Goal: Information Seeking & Learning: Learn about a topic

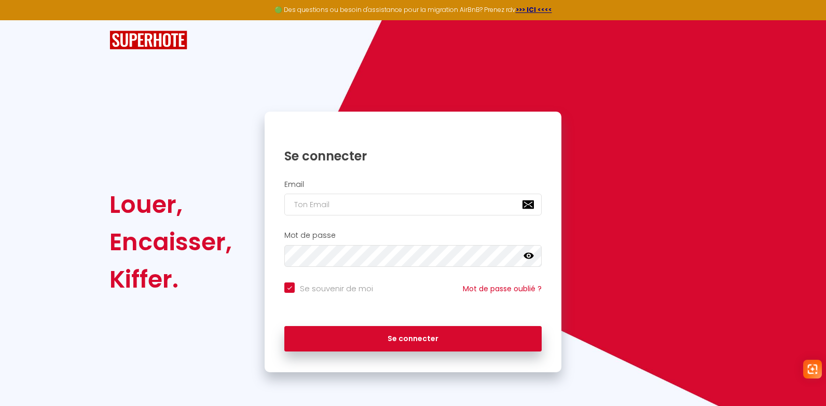
click at [328, 218] on div "Email" at bounding box center [413, 200] width 297 height 51
click at [322, 199] on input "email" at bounding box center [412, 204] width 257 height 22
paste input "[PERSON_NAME][EMAIL_ADDRESS][PERSON_NAME][DOMAIN_NAME]"
type input "[PERSON_NAME][EMAIL_ADDRESS][PERSON_NAME][DOMAIN_NAME]"
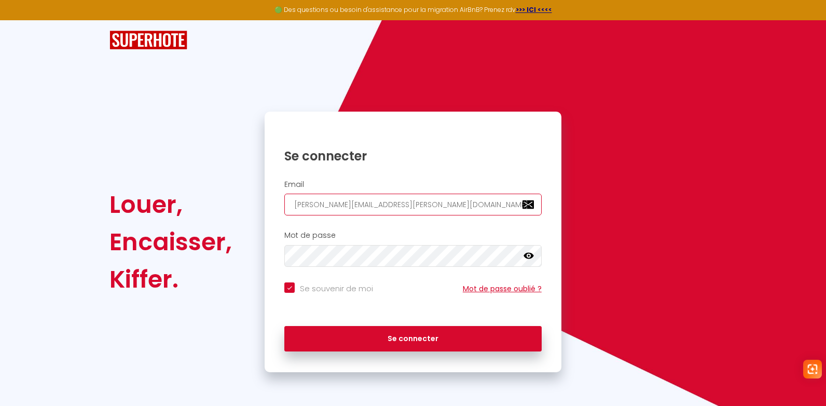
checkbox input "true"
type input "[PERSON_NAME][EMAIL_ADDRESS][PERSON_NAME][DOMAIN_NAME]"
click at [321, 239] on h2 "Mot de passe" at bounding box center [412, 235] width 257 height 9
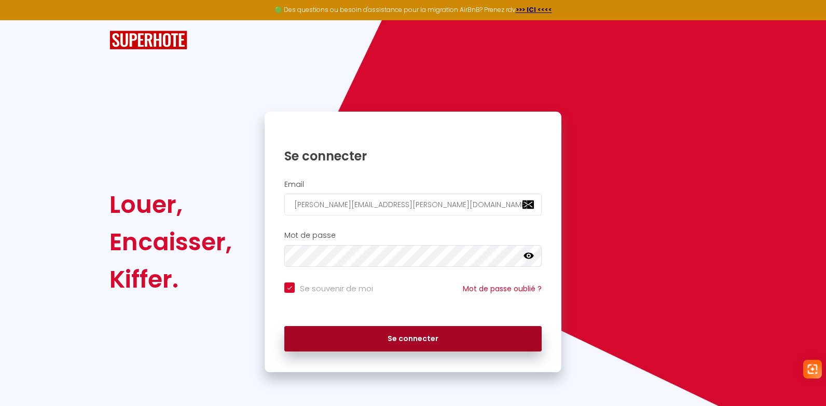
click at [345, 344] on button "Se connecter" at bounding box center [412, 339] width 257 height 26
checkbox input "true"
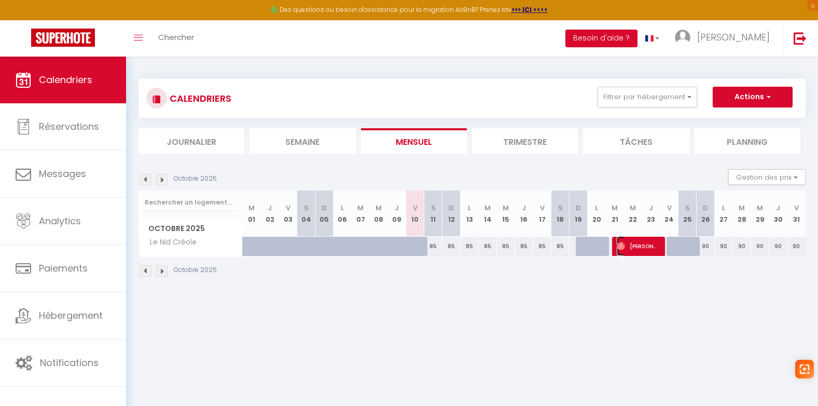
click at [635, 245] on span "[PERSON_NAME]" at bounding box center [638, 246] width 43 height 20
select select "OK"
select select "0"
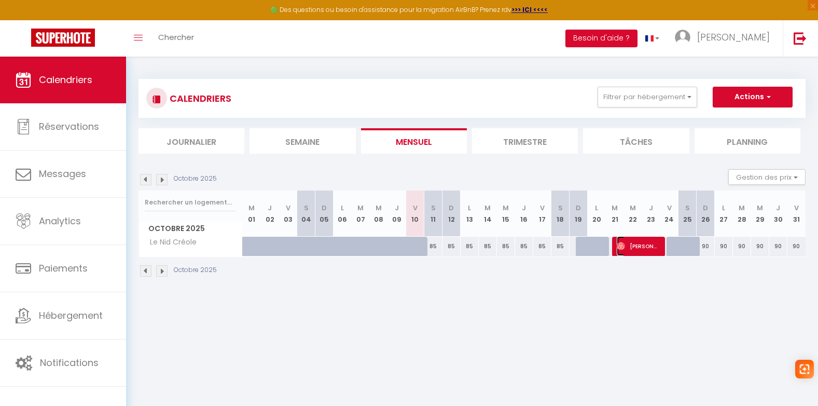
select select "1"
select select
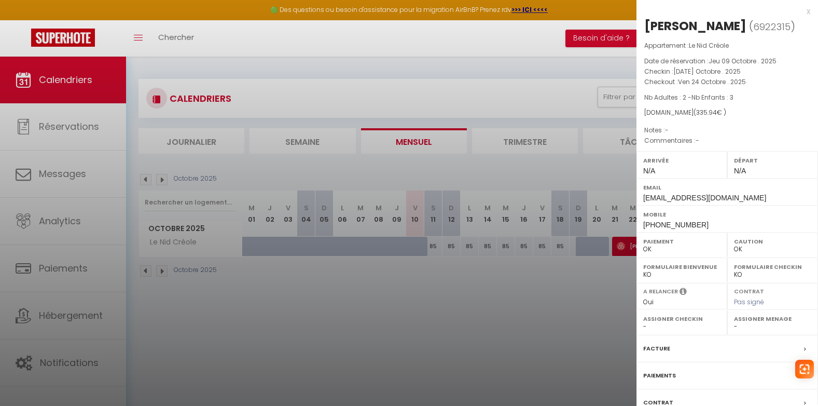
click at [799, 14] on div "x" at bounding box center [723, 11] width 174 height 12
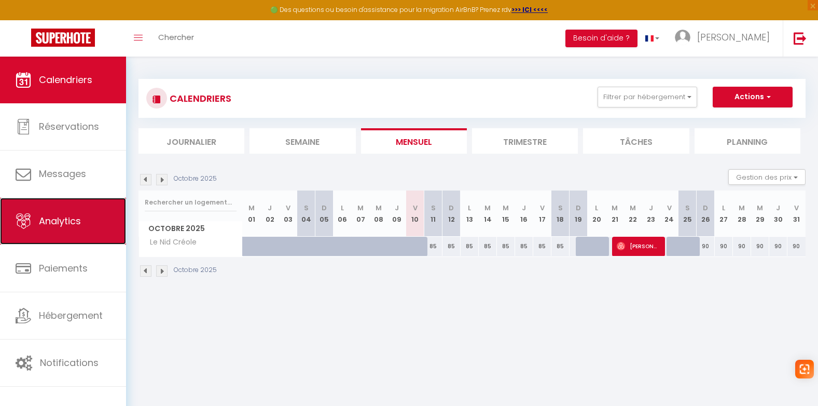
click at [51, 218] on span "Analytics" at bounding box center [60, 220] width 42 height 13
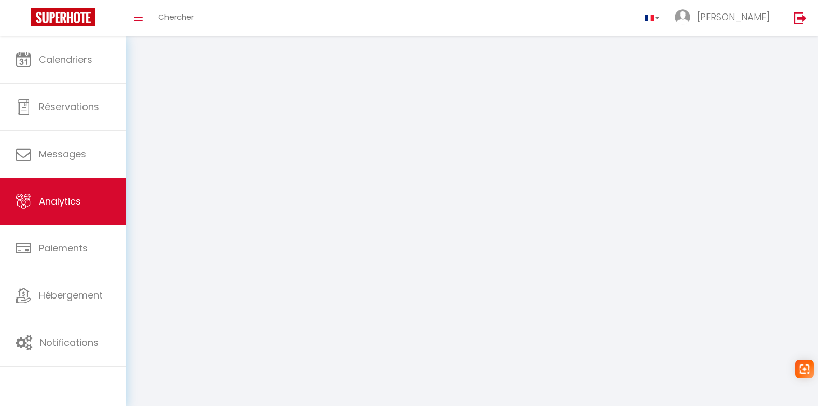
select select "2025"
select select "10"
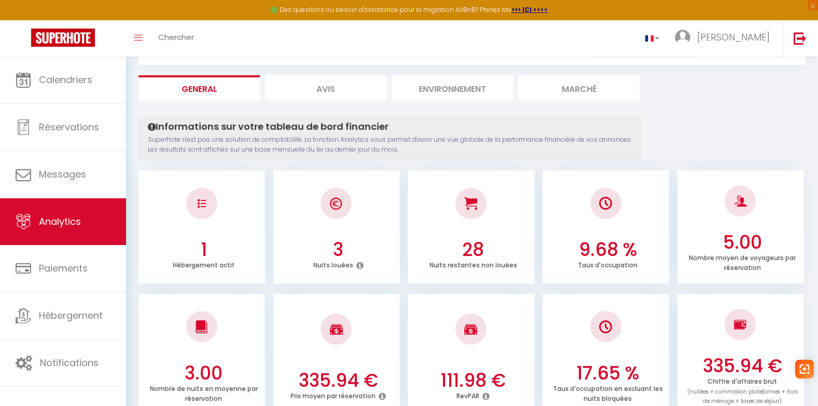
scroll to position [156, 0]
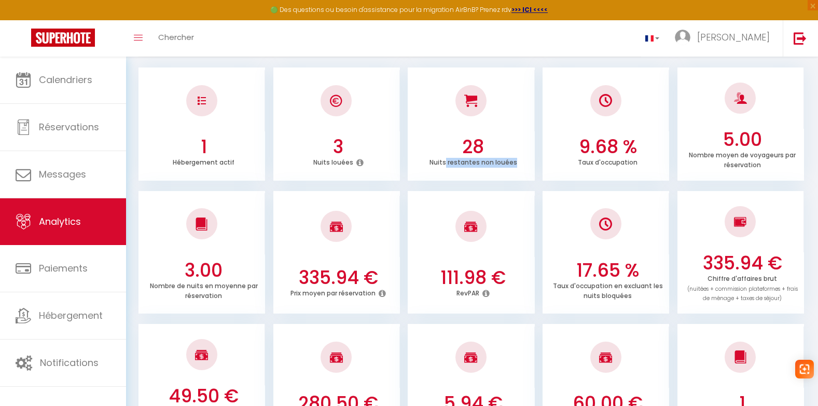
click at [516, 165] on div "Nuits restantes non louées" at bounding box center [473, 163] width 118 height 10
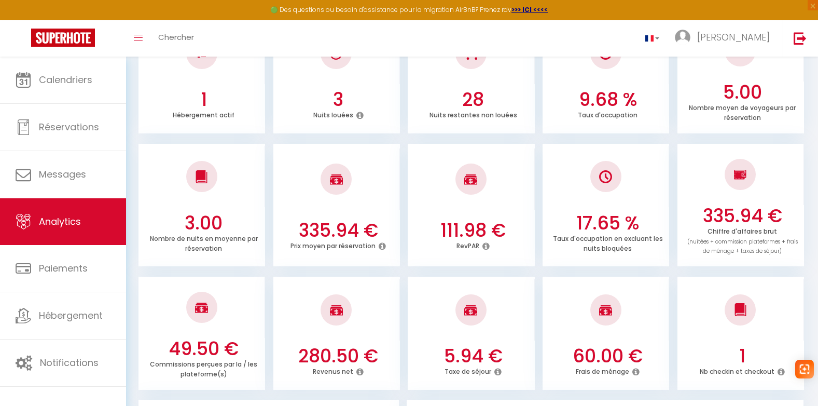
scroll to position [207, 0]
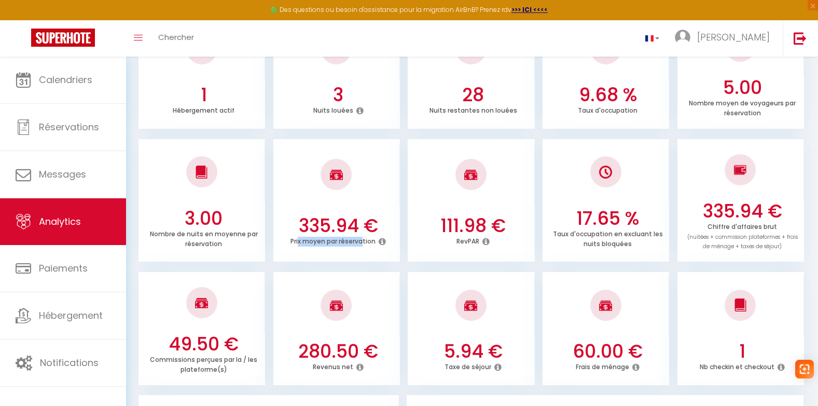
drag, startPoint x: 304, startPoint y: 243, endPoint x: 363, endPoint y: 242, distance: 58.6
click at [363, 242] on p "Prix moyen par réservation" at bounding box center [332, 239] width 85 height 11
click at [364, 242] on p "Prix moyen par réservation" at bounding box center [332, 239] width 85 height 11
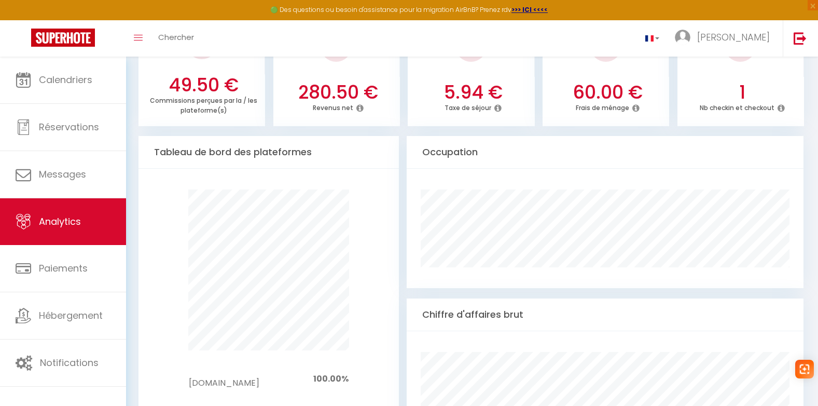
scroll to position [467, 0]
click at [360, 108] on icon at bounding box center [359, 107] width 7 height 8
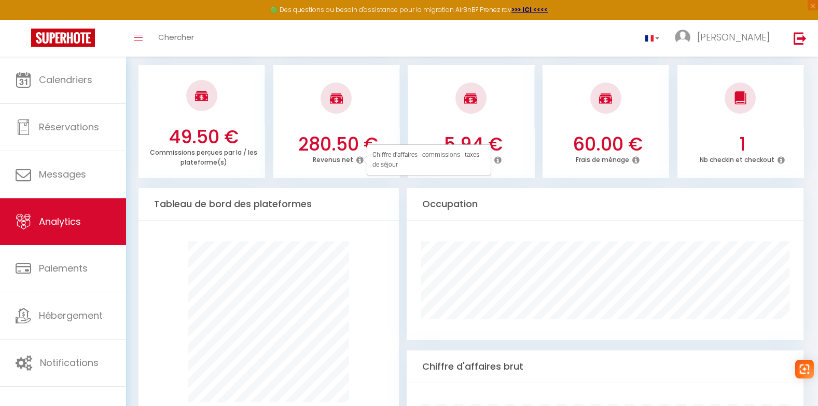
scroll to position [363, 0]
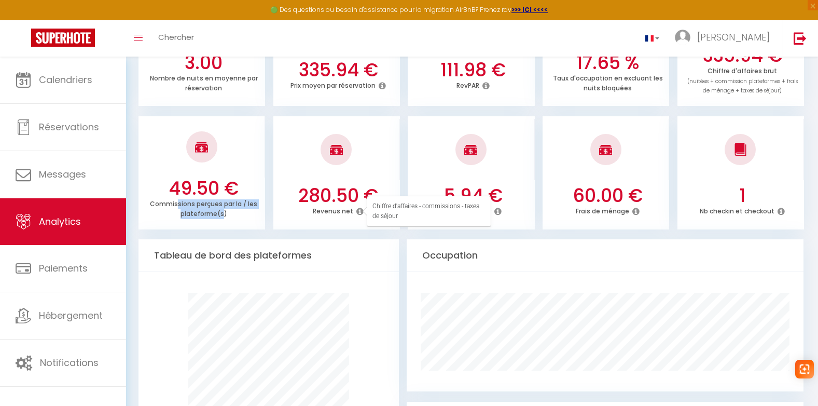
click at [174, 203] on p "Commissions perçues par la / les plateforme(s)" at bounding box center [203, 207] width 107 height 21
drag, startPoint x: 174, startPoint y: 203, endPoint x: 181, endPoint y: 203, distance: 6.7
click at [174, 203] on p "Commissions perçues par la / les plateforme(s)" at bounding box center [203, 207] width 107 height 21
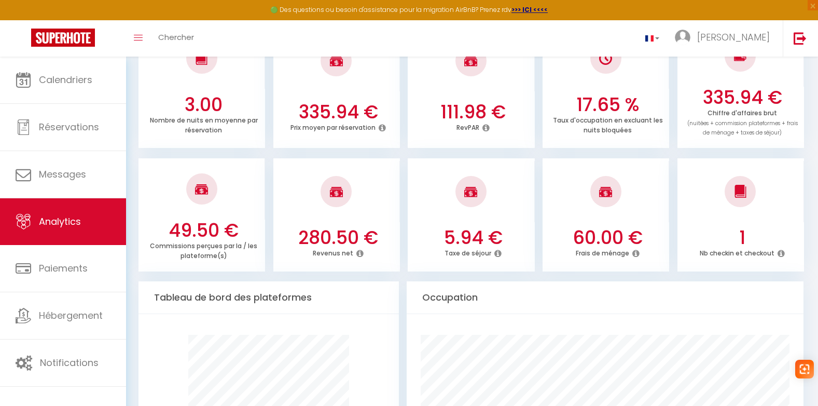
scroll to position [207, 0]
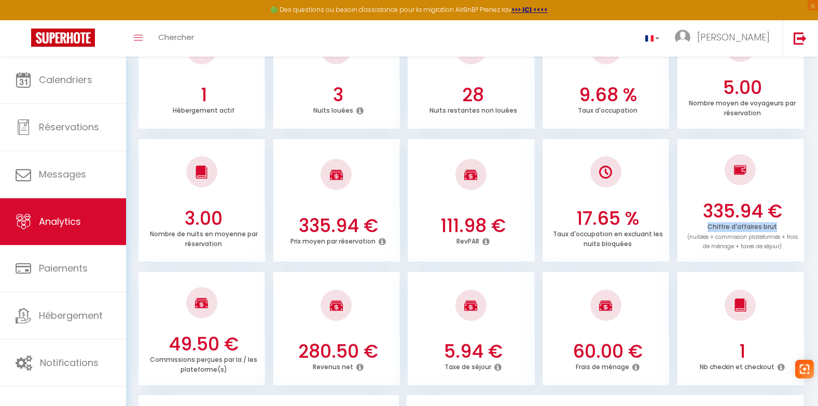
drag, startPoint x: 738, startPoint y: 228, endPoint x: 774, endPoint y: 227, distance: 36.8
click at [774, 227] on div "Chiffre d'affaires brut (nuitées + commission plateformes + frais de ménage + t…" at bounding box center [743, 237] width 118 height 30
drag, startPoint x: 774, startPoint y: 227, endPoint x: 762, endPoint y: 227, distance: 12.4
click at [774, 227] on p "Chiffre d'affaires brut (nuitées + commission plateformes + frais de ménage + t…" at bounding box center [742, 235] width 110 height 31
drag, startPoint x: 579, startPoint y: 237, endPoint x: 573, endPoint y: 237, distance: 6.8
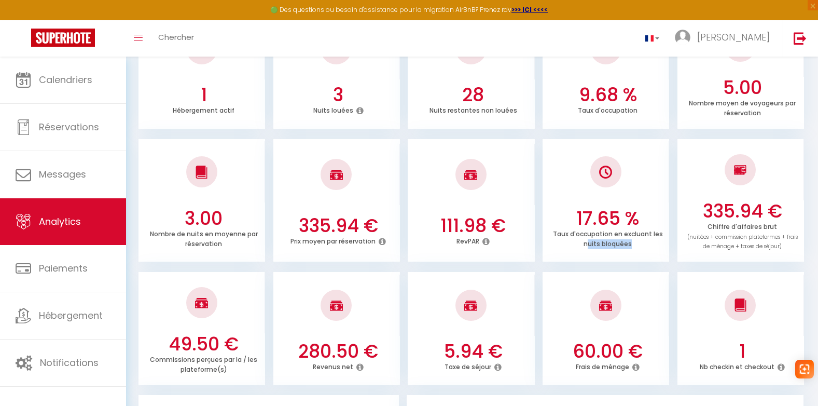
click at [573, 237] on div "17.65 % Taux d'occupation en excluant les nuits bloquées" at bounding box center [606, 233] width 127 height 52
click at [572, 237] on p "Taux d'occupation en excluant les nuits bloquées" at bounding box center [608, 237] width 110 height 21
click at [484, 242] on icon at bounding box center [485, 241] width 7 height 8
click at [463, 243] on p "RevPAR" at bounding box center [467, 239] width 23 height 11
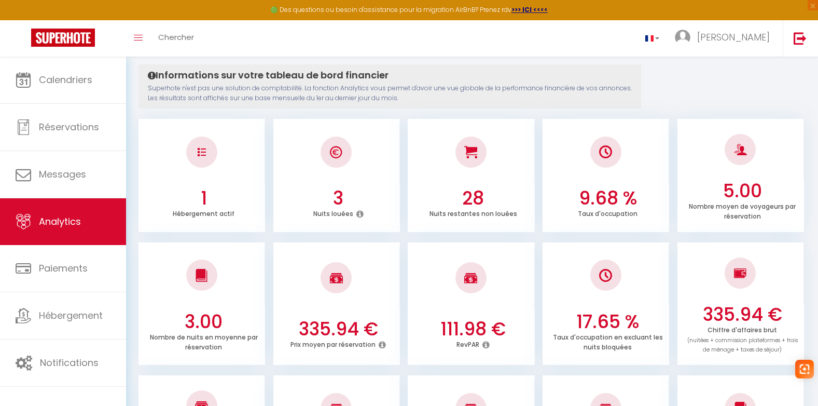
scroll to position [104, 0]
drag, startPoint x: 455, startPoint y: 210, endPoint x: 504, endPoint y: 211, distance: 48.8
click at [504, 211] on p "Nuits restantes non louées" at bounding box center [474, 212] width 88 height 11
drag, startPoint x: 322, startPoint y: 217, endPoint x: 349, endPoint y: 217, distance: 27.0
click at [349, 217] on div "3 Nuits louées" at bounding box center [336, 209] width 127 height 42
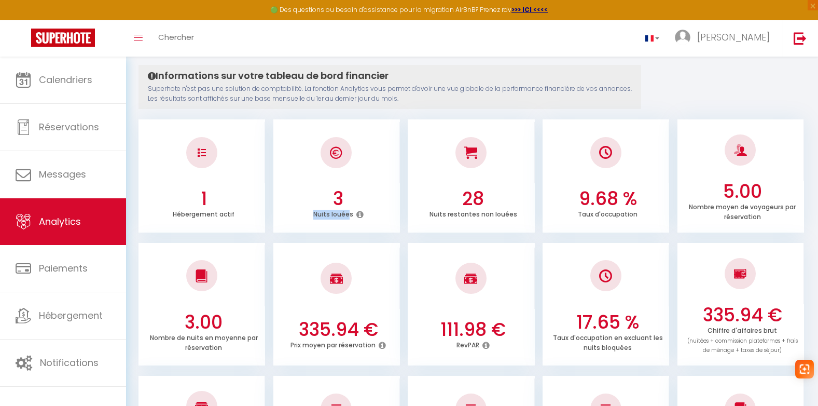
click at [349, 217] on p "Nuits louées" at bounding box center [333, 212] width 40 height 11
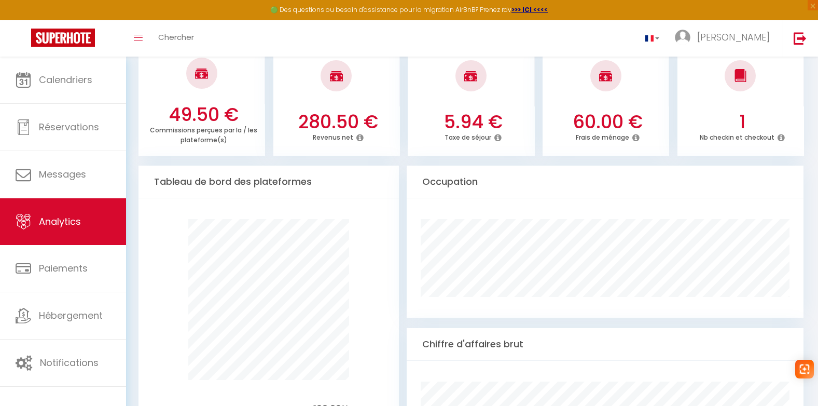
scroll to position [372, 0]
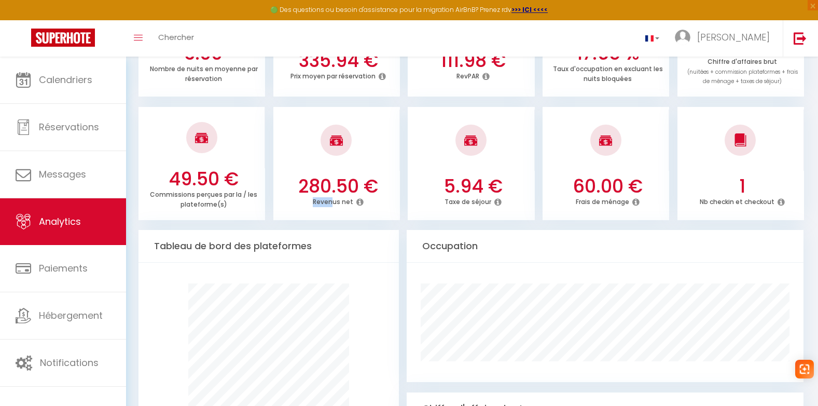
drag, startPoint x: 310, startPoint y: 202, endPoint x: 336, endPoint y: 207, distance: 26.5
click at [336, 207] on div "280.50 € Revenus net" at bounding box center [336, 196] width 127 height 42
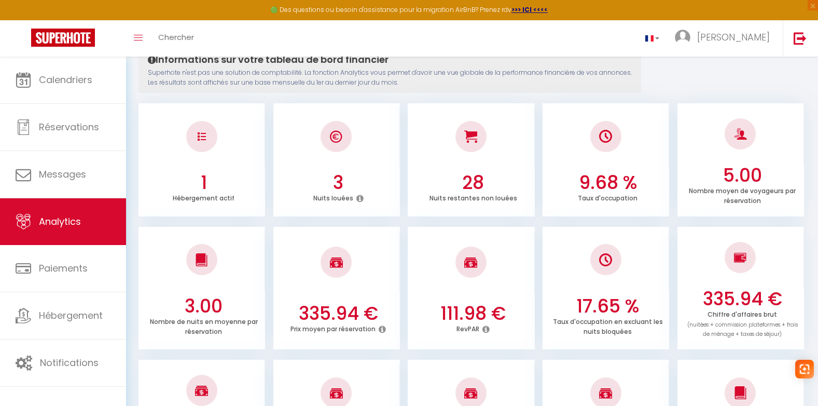
scroll to position [61, 0]
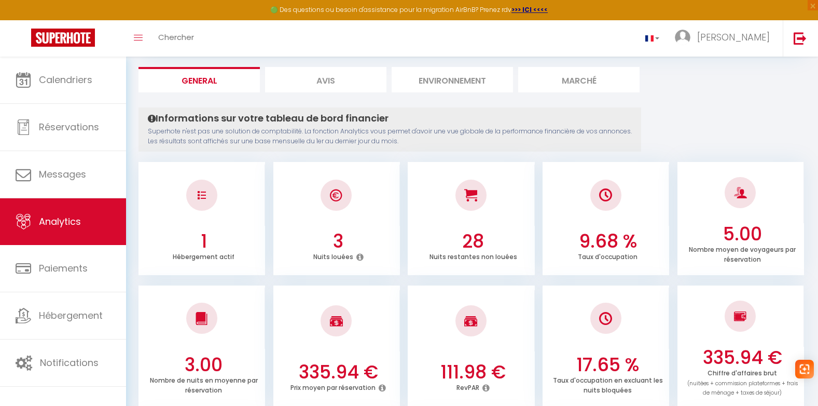
click at [309, 85] on li "Avis" at bounding box center [325, 79] width 121 height 25
select select "2025"
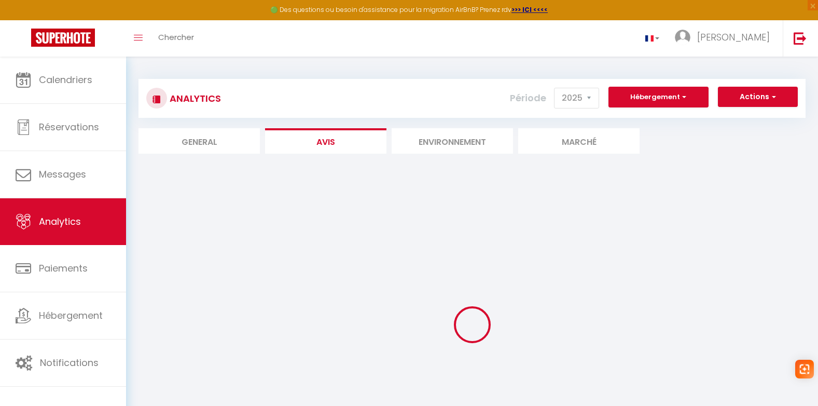
click at [448, 143] on li "Environnement" at bounding box center [452, 140] width 121 height 25
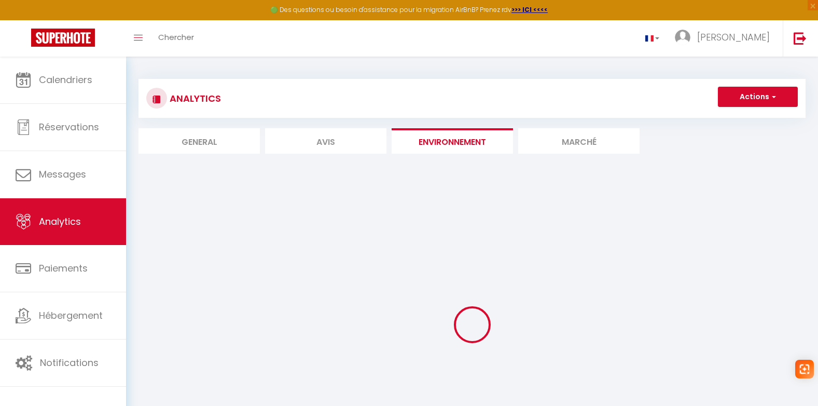
click at [320, 136] on li "Avis" at bounding box center [325, 140] width 121 height 25
select select "2025"
click at [307, 139] on li "Avis" at bounding box center [325, 140] width 121 height 25
select select "2025"
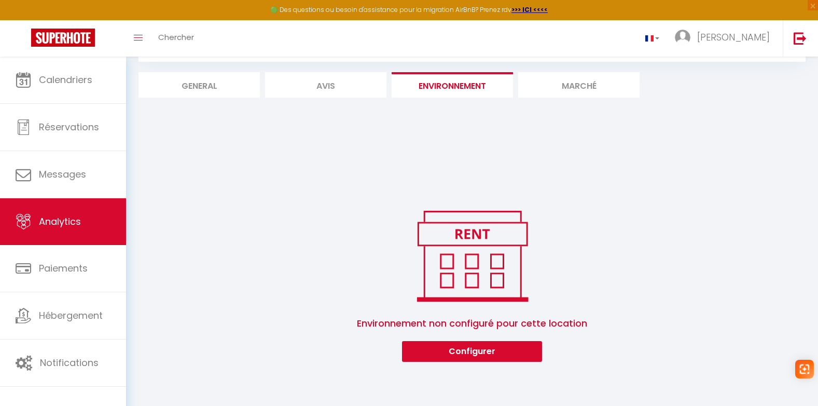
scroll to position [62, 0]
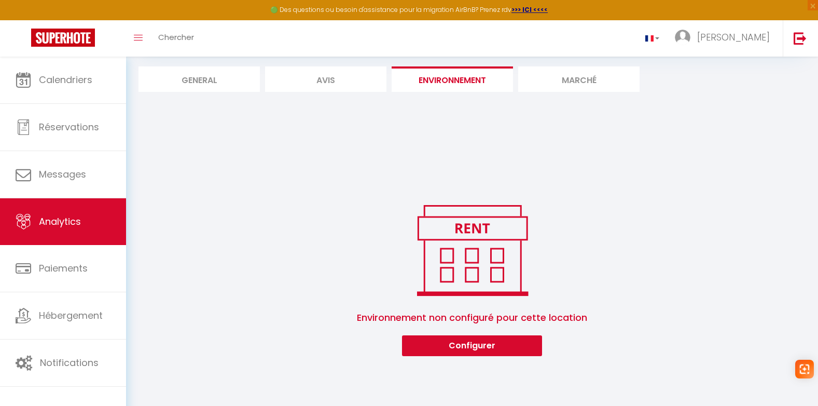
click at [331, 76] on li "Avis" at bounding box center [325, 78] width 121 height 25
select select "2025"
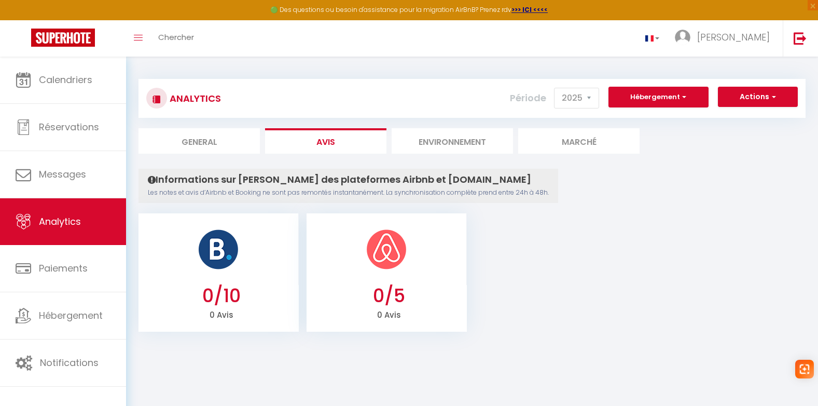
click at [552, 144] on li "Marché" at bounding box center [578, 140] width 121 height 25
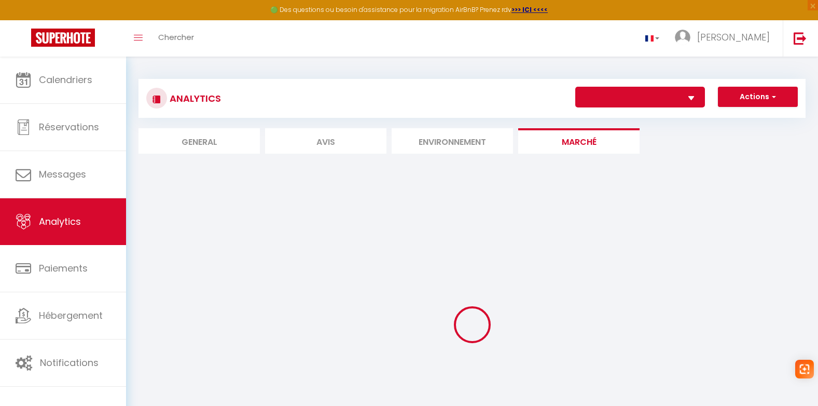
select select "77086"
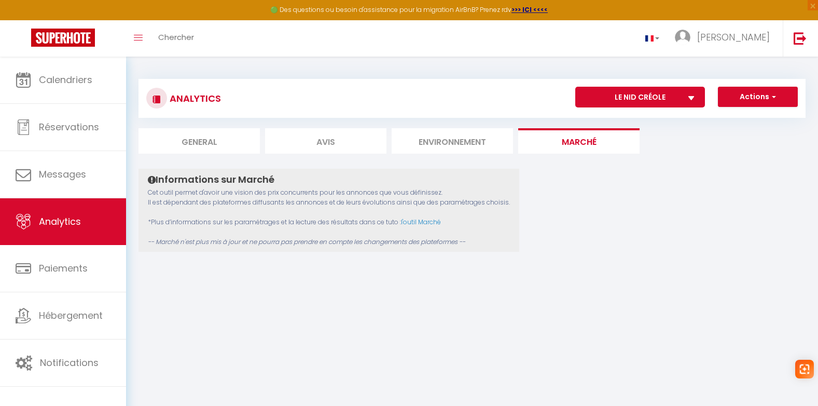
click at [222, 138] on li "General" at bounding box center [199, 140] width 121 height 25
select select "2025"
select select "10"
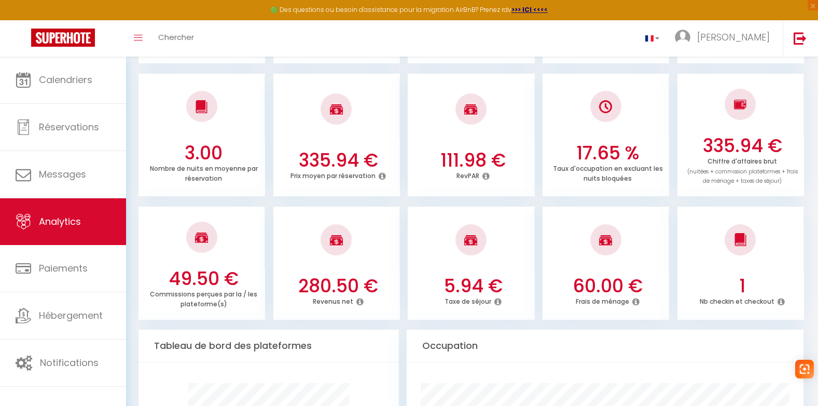
scroll to position [329, 0]
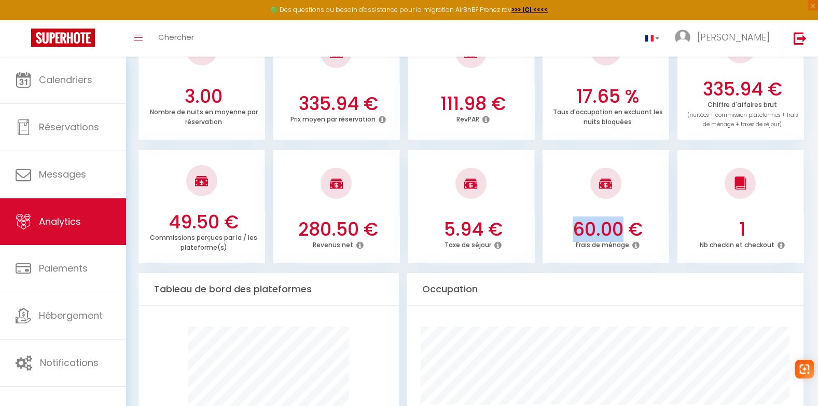
drag, startPoint x: 592, startPoint y: 226, endPoint x: 621, endPoint y: 225, distance: 29.1
click at [621, 225] on h3 "60.00 €" at bounding box center [608, 229] width 118 height 22
drag, startPoint x: 621, startPoint y: 225, endPoint x: 633, endPoint y: 226, distance: 12.5
click at [621, 225] on h3 "60.00 €" at bounding box center [608, 229] width 118 height 22
click at [778, 246] on icon at bounding box center [781, 245] width 7 height 8
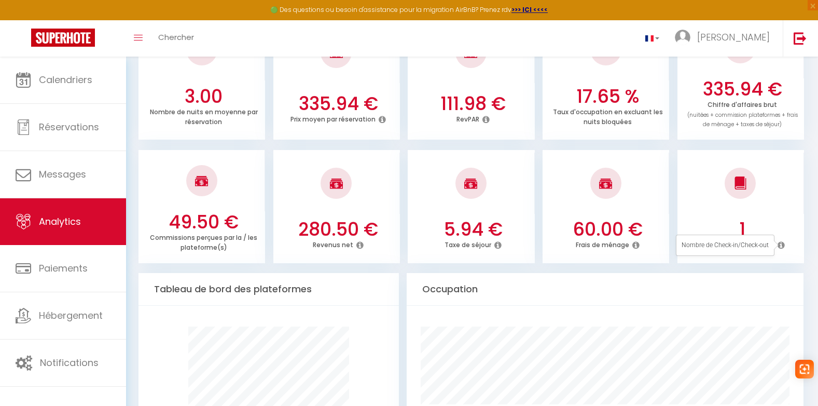
click at [778, 221] on h3 "1" at bounding box center [743, 229] width 118 height 22
drag, startPoint x: 594, startPoint y: 231, endPoint x: 635, endPoint y: 231, distance: 41.5
click at [635, 231] on h3 "60.00 €" at bounding box center [608, 229] width 118 height 22
drag, startPoint x: 635, startPoint y: 231, endPoint x: 591, endPoint y: 231, distance: 44.6
click at [636, 231] on h3 "60.00 €" at bounding box center [608, 229] width 118 height 22
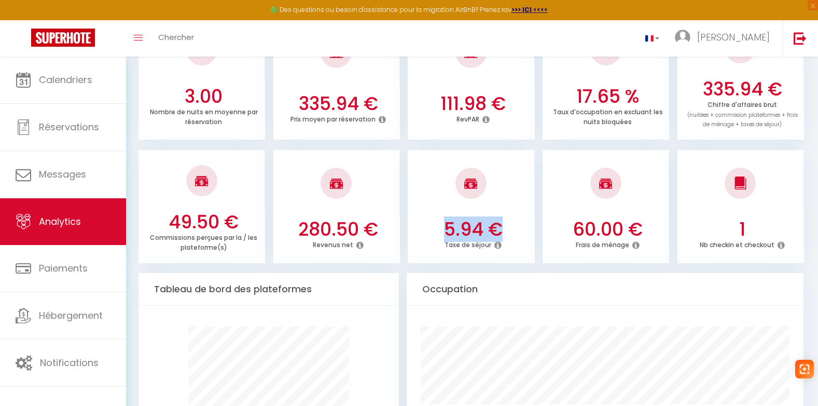
drag, startPoint x: 440, startPoint y: 217, endPoint x: 509, endPoint y: 225, distance: 69.9
click at [509, 225] on li "5.94 € Taxe de séjour" at bounding box center [471, 206] width 127 height 113
click at [509, 225] on h3 "5.94 €" at bounding box center [473, 229] width 118 height 22
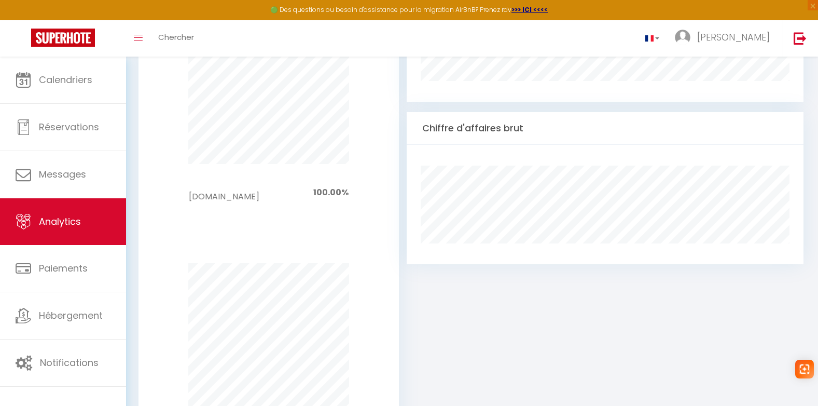
scroll to position [848, 0]
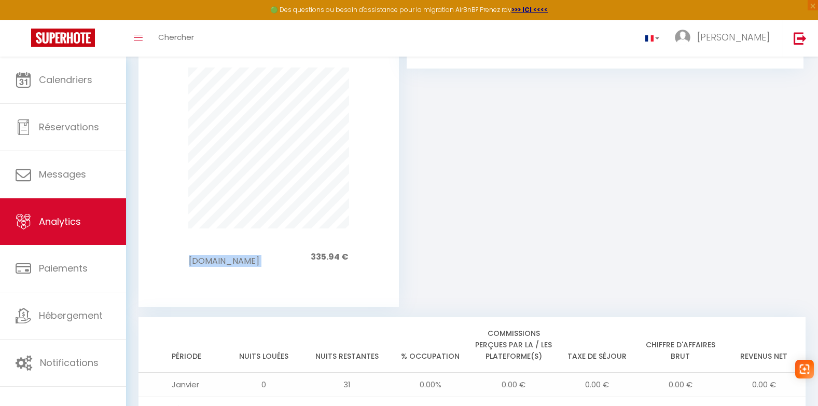
click at [372, 251] on div "[DOMAIN_NAME] 335.94 €" at bounding box center [269, 257] width 232 height 58
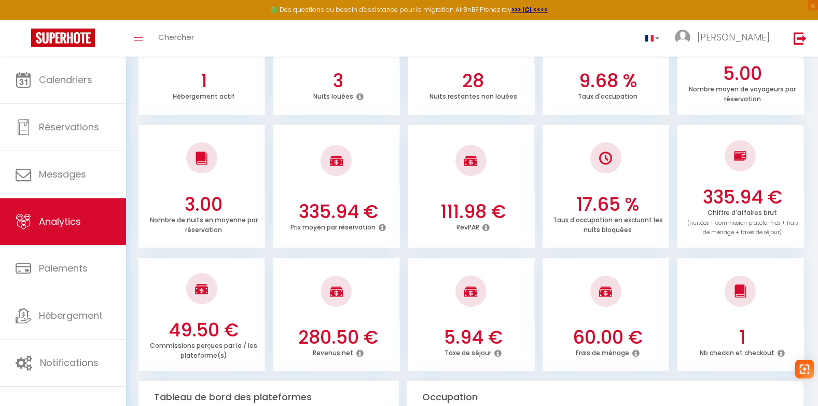
scroll to position [217, 0]
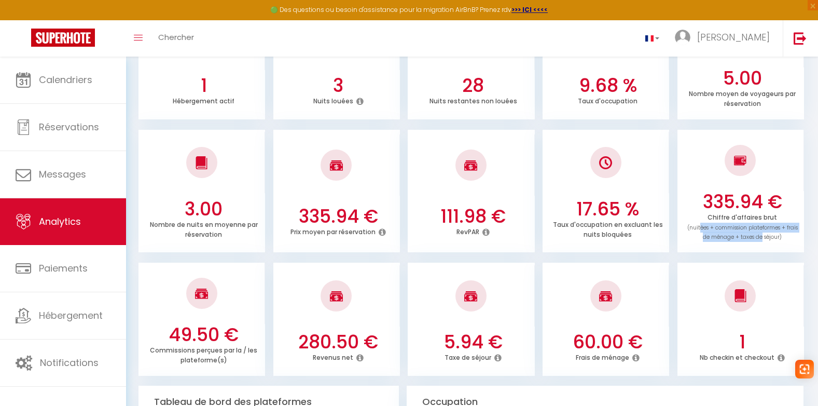
drag, startPoint x: 717, startPoint y: 230, endPoint x: 764, endPoint y: 240, distance: 47.6
click at [764, 240] on span "(nuitées + commission plateformes + frais de ménage + taxes de séjour)" at bounding box center [742, 233] width 110 height 18
click at [768, 242] on div "Chiffre d'affaires brut (nuitées + commission plateformes + frais de ménage + t…" at bounding box center [743, 228] width 118 height 30
drag, startPoint x: 774, startPoint y: 238, endPoint x: 727, endPoint y: 226, distance: 49.2
click at [727, 226] on span "(nuitées + commission plateformes + frais de ménage + taxes de séjour)" at bounding box center [742, 233] width 110 height 18
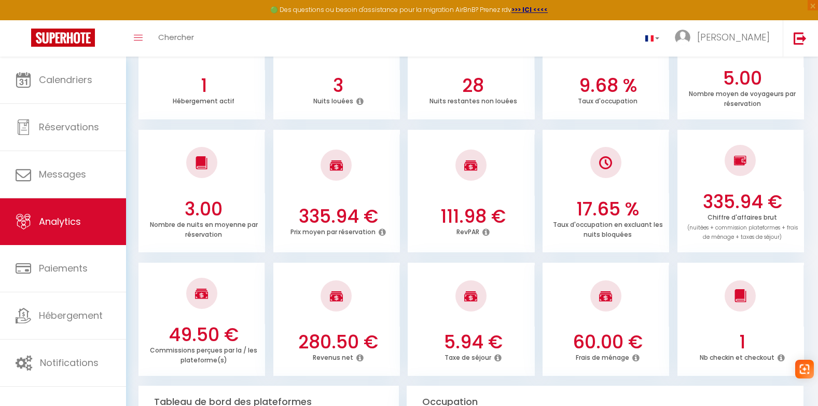
click at [726, 226] on span "(nuitées + commission plateformes + frais de ménage + taxes de séjour)" at bounding box center [742, 233] width 110 height 18
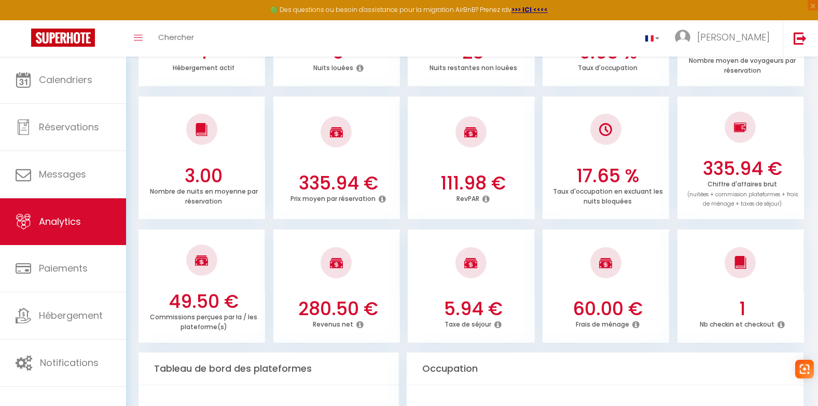
scroll to position [269, 0]
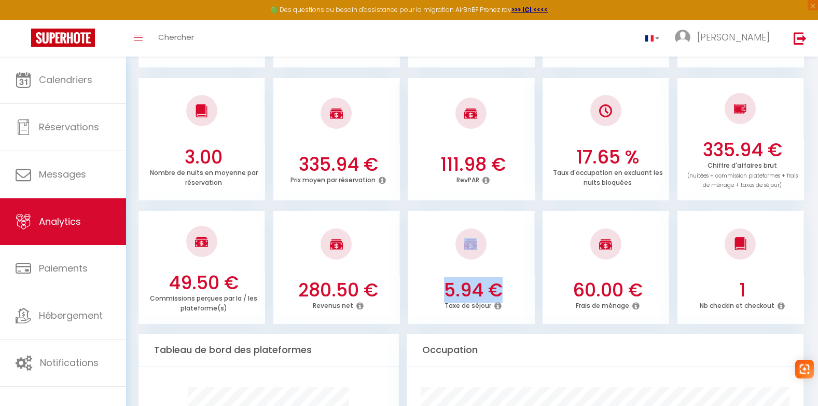
drag, startPoint x: 434, startPoint y: 278, endPoint x: 520, endPoint y: 281, distance: 86.7
click at [520, 281] on li "5.94 € Taxe de séjour" at bounding box center [471, 267] width 127 height 113
click at [521, 281] on h3 "5.94 €" at bounding box center [473, 290] width 118 height 22
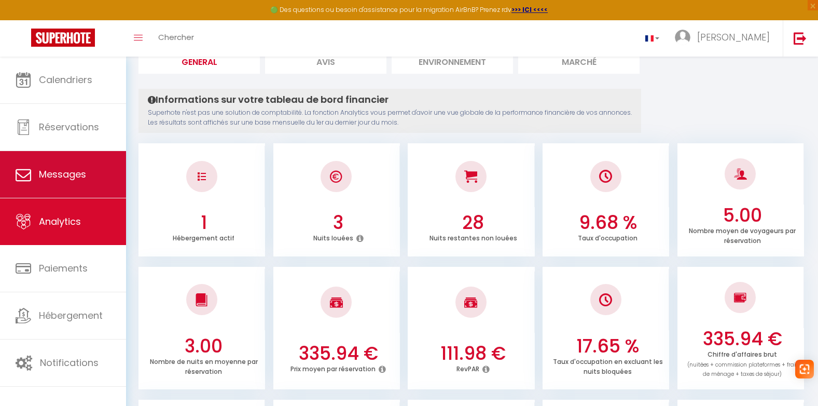
scroll to position [61, 0]
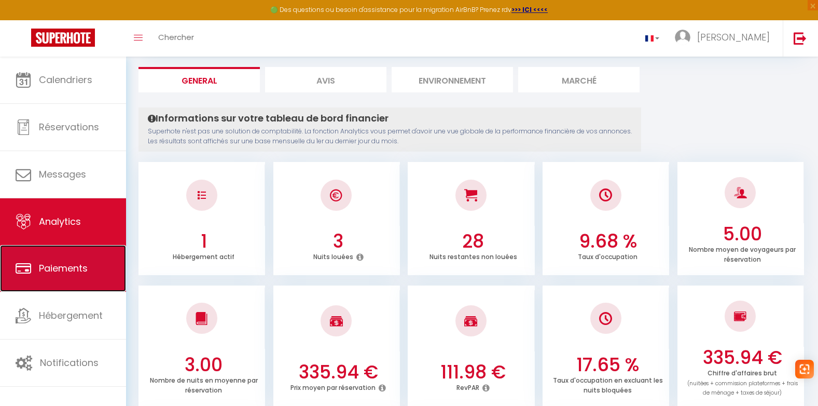
click at [73, 265] on span "Paiements" at bounding box center [63, 267] width 49 height 13
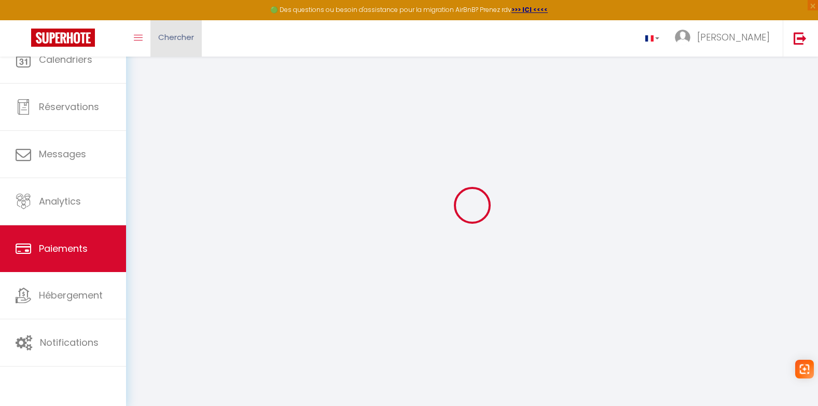
select select "2"
